Goal: Navigation & Orientation: Locate item on page

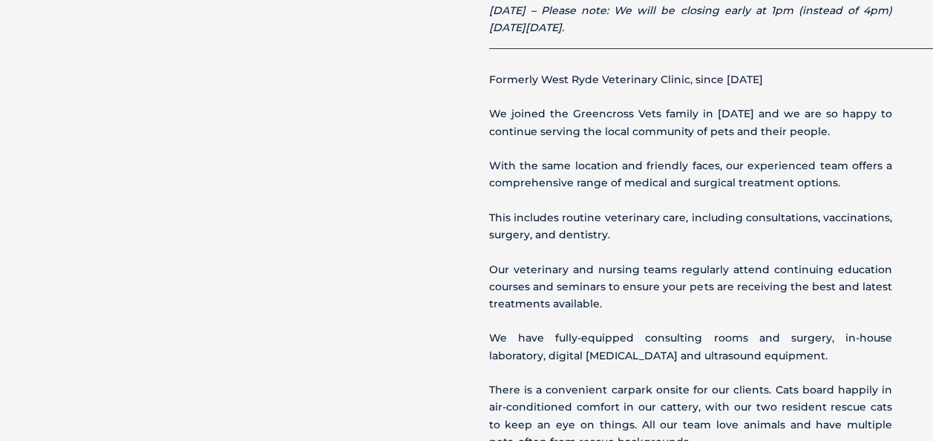
scroll to position [520, 0]
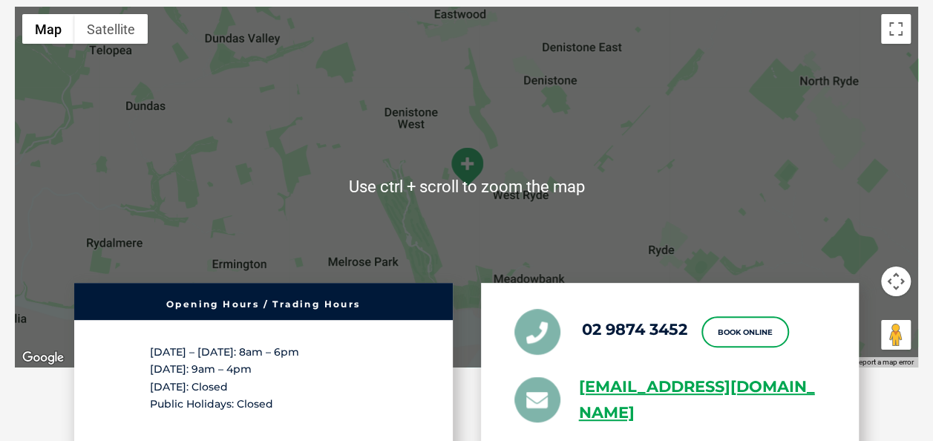
scroll to position [2598, 0]
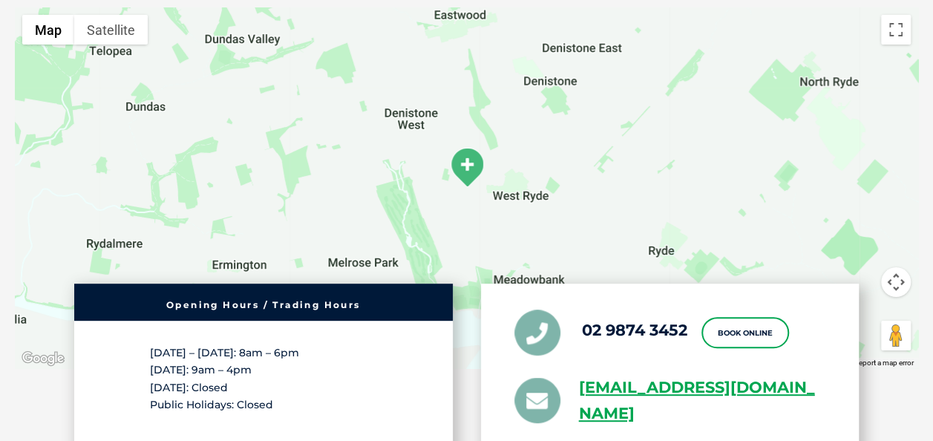
click at [467, 168] on img at bounding box center [466, 167] width 37 height 41
click at [468, 165] on img at bounding box center [466, 167] width 37 height 41
click at [50, 39] on button "Map" at bounding box center [48, 30] width 52 height 30
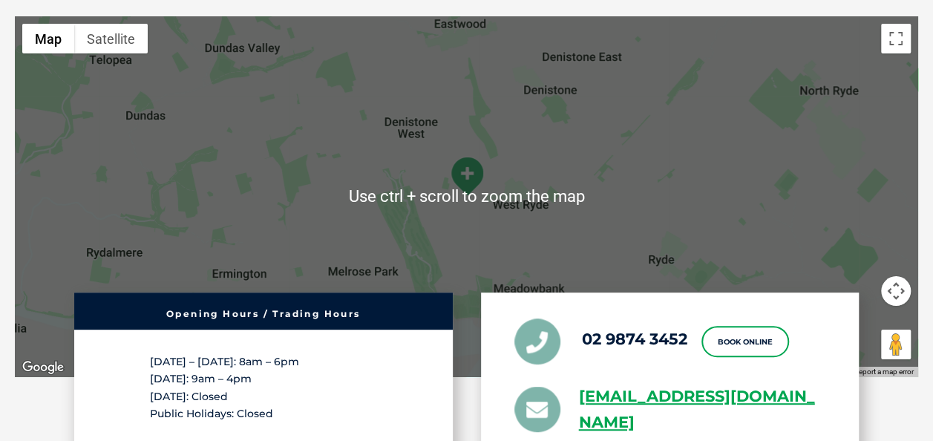
scroll to position [2556, 0]
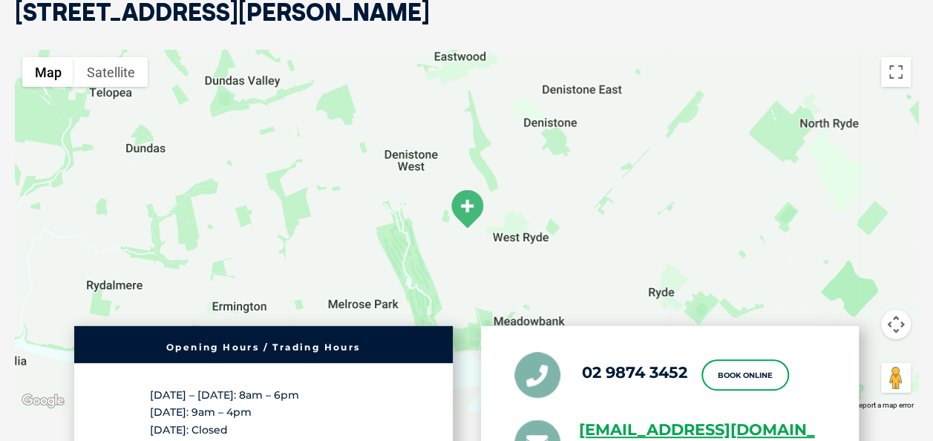
click at [466, 209] on img at bounding box center [466, 209] width 37 height 41
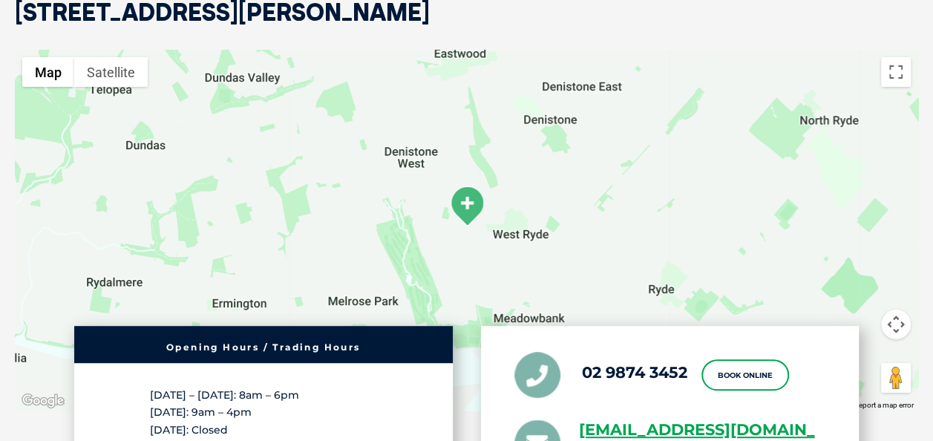
click at [468, 208] on img at bounding box center [466, 206] width 37 height 41
click at [120, 75] on button "Satellite" at bounding box center [110, 72] width 73 height 30
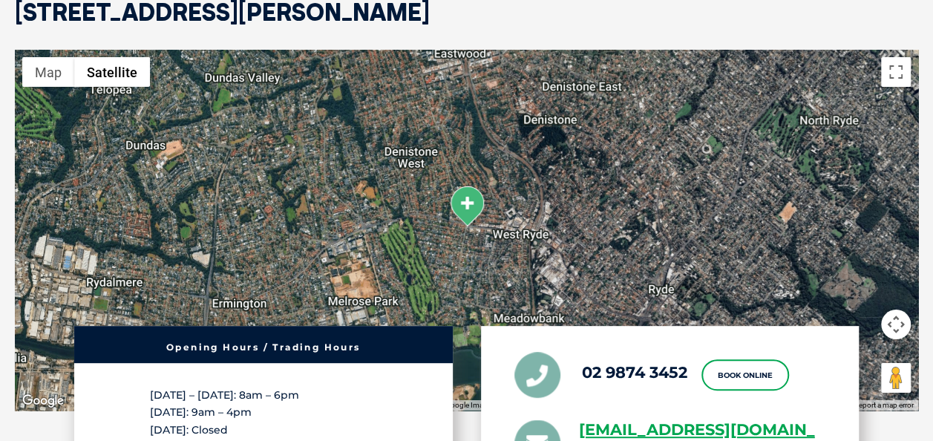
click at [470, 212] on img at bounding box center [466, 206] width 37 height 41
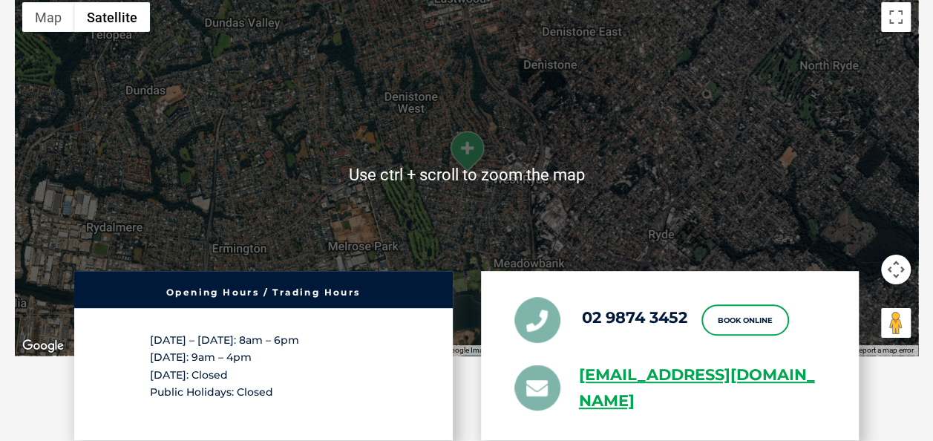
scroll to position [2630, 0]
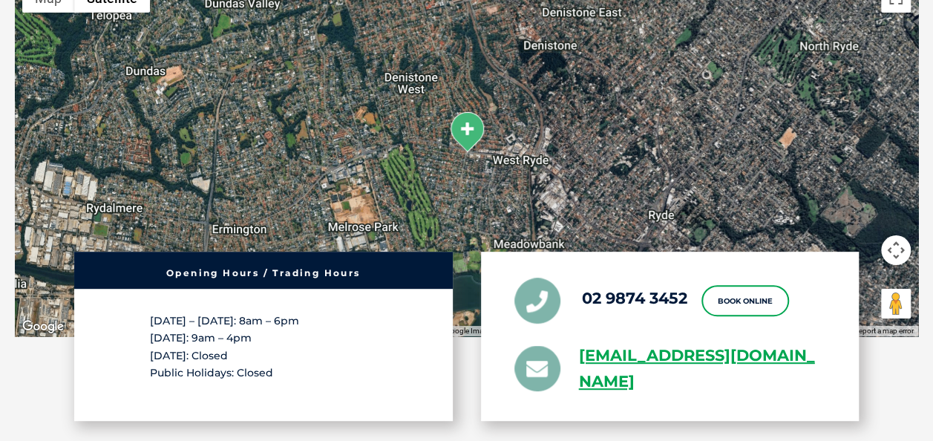
click at [474, 129] on img at bounding box center [466, 131] width 37 height 41
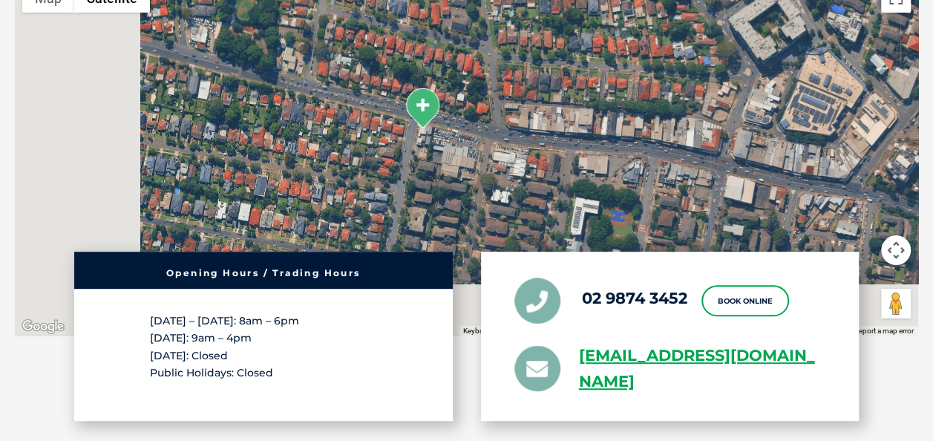
drag, startPoint x: 284, startPoint y: 175, endPoint x: 528, endPoint y: 100, distance: 256.2
click at [528, 100] on div at bounding box center [466, 156] width 903 height 361
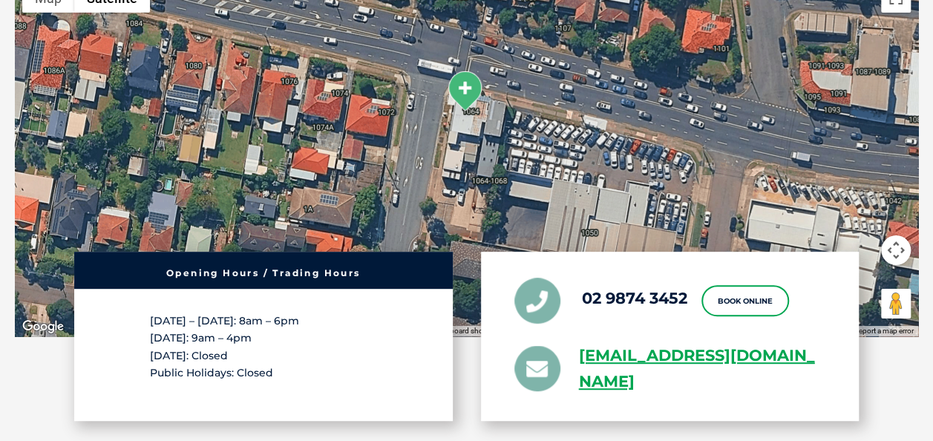
drag, startPoint x: 291, startPoint y: 113, endPoint x: 617, endPoint y: 203, distance: 338.0
click at [617, 203] on div at bounding box center [466, 156] width 903 height 361
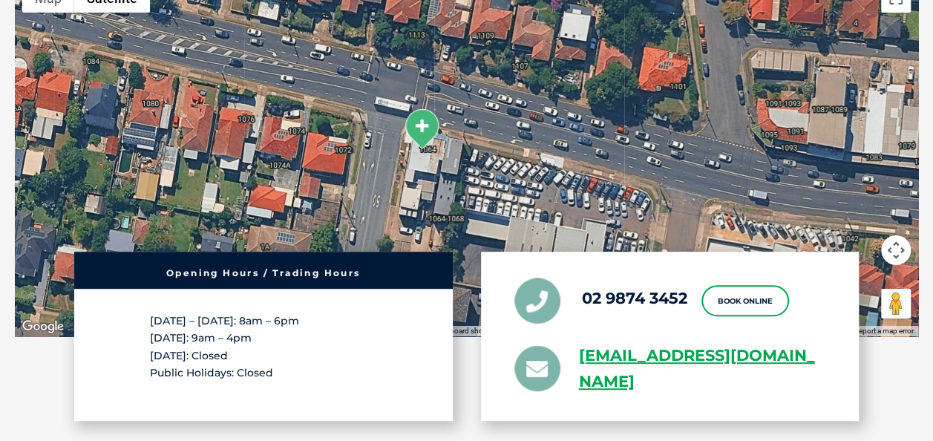
drag, startPoint x: 615, startPoint y: 147, endPoint x: 572, endPoint y: 184, distance: 56.8
click at [572, 184] on div at bounding box center [466, 156] width 903 height 361
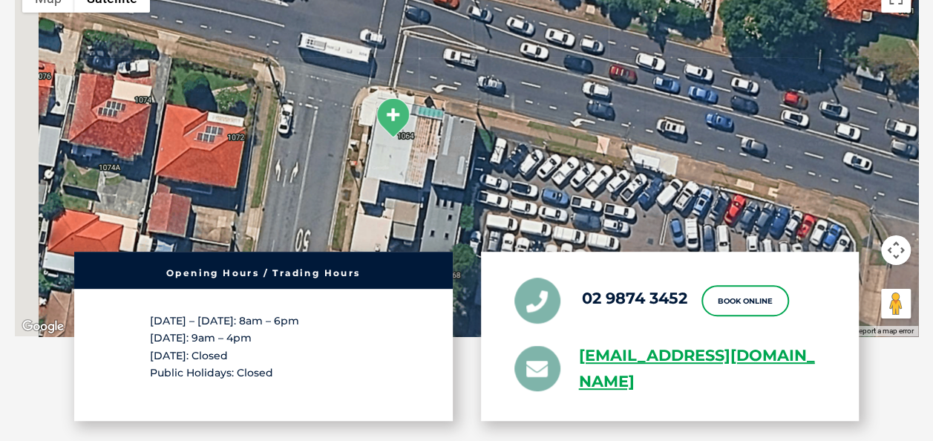
drag, startPoint x: 381, startPoint y: 145, endPoint x: 499, endPoint y: 174, distance: 121.3
click at [499, 174] on div at bounding box center [466, 156] width 903 height 361
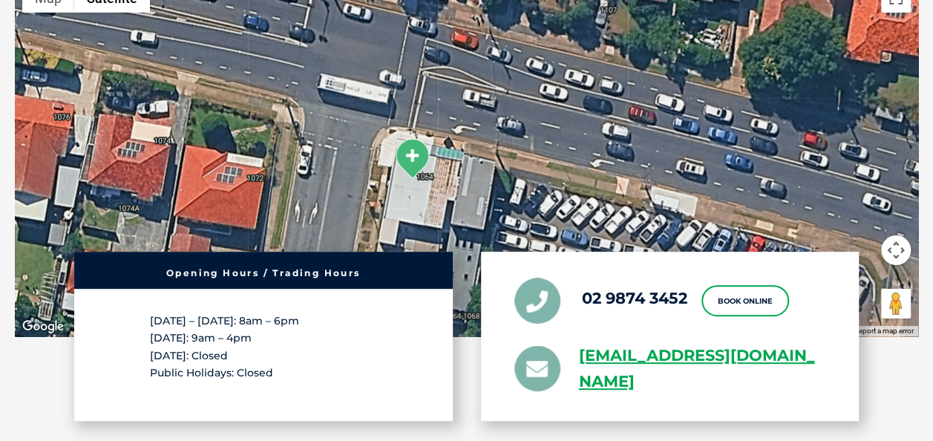
drag, startPoint x: 489, startPoint y: 148, endPoint x: 509, endPoint y: 191, distance: 47.5
click at [509, 191] on div at bounding box center [466, 156] width 903 height 361
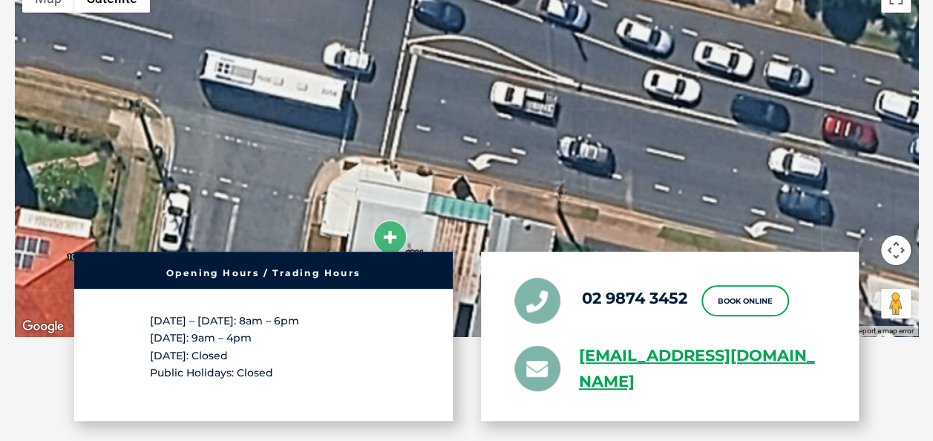
drag, startPoint x: 399, startPoint y: 165, endPoint x: 466, endPoint y: 278, distance: 131.5
click at [466, 278] on div "[STREET_ADDRESS][PERSON_NAME] ← Move left → Move right ↑ Move up ↓ Move down + …" at bounding box center [466, 216] width 933 height 580
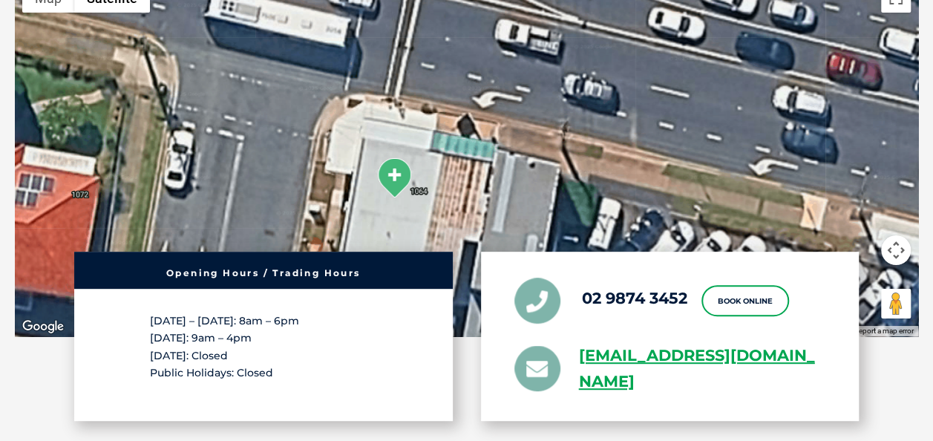
drag, startPoint x: 514, startPoint y: 96, endPoint x: 518, endPoint y: 38, distance: 58.8
click at [518, 38] on div at bounding box center [466, 156] width 903 height 361
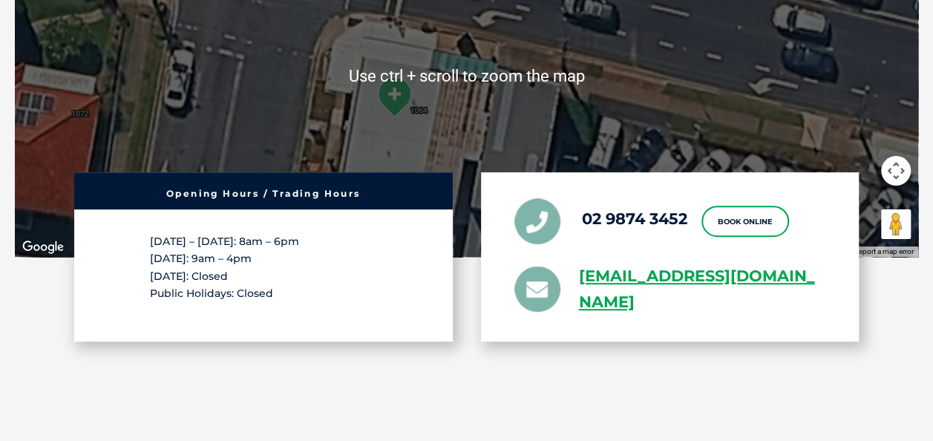
scroll to position [2481, 0]
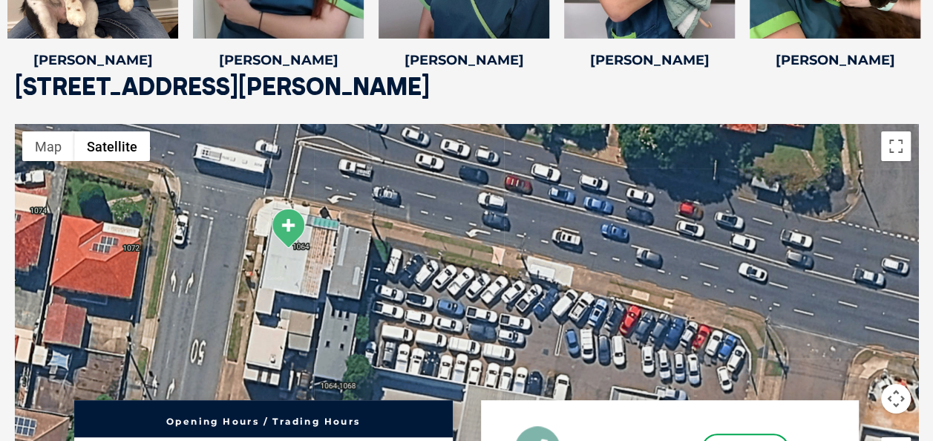
drag, startPoint x: 200, startPoint y: 275, endPoint x: 79, endPoint y: 206, distance: 139.6
click at [79, 206] on div at bounding box center [466, 304] width 903 height 361
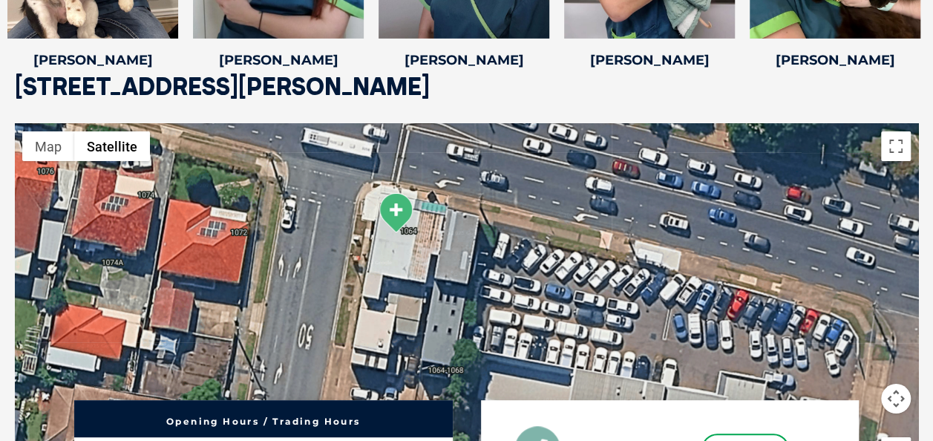
drag, startPoint x: 686, startPoint y: 229, endPoint x: 793, endPoint y: 214, distance: 108.0
click at [793, 214] on div at bounding box center [466, 304] width 903 height 361
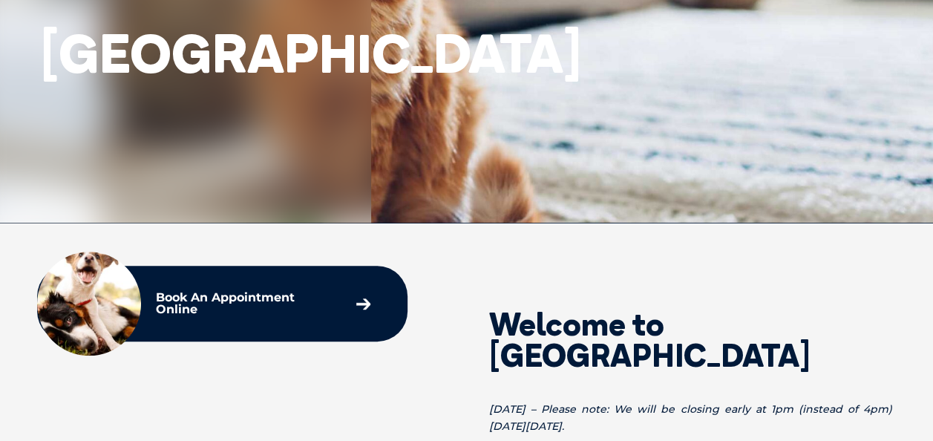
scroll to position [0, 0]
